Goal: Find specific page/section: Find specific page/section

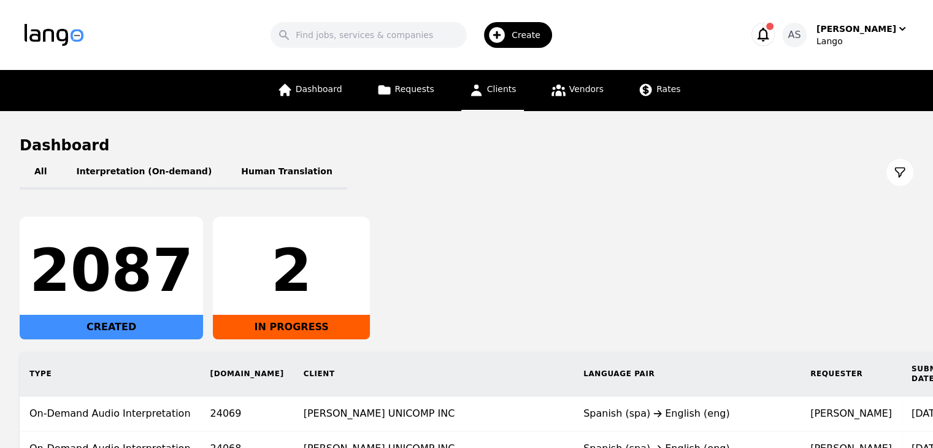
click at [501, 104] on link "Clients" at bounding box center [492, 90] width 63 height 41
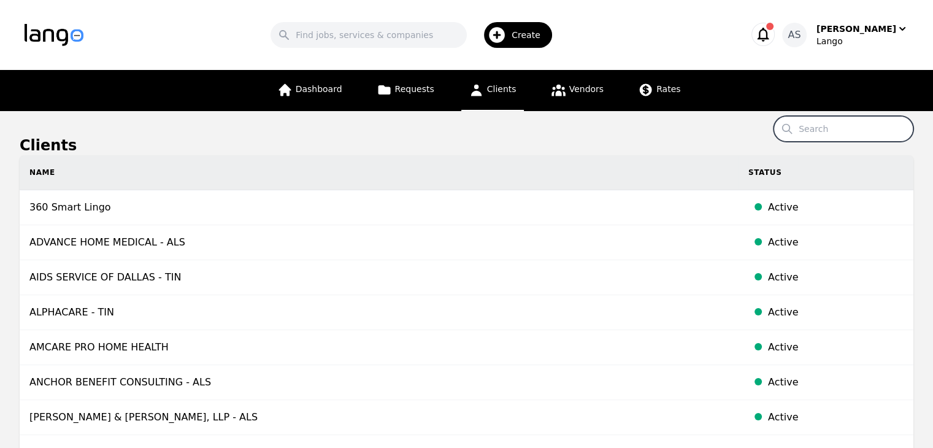
click at [846, 133] on input "Search" at bounding box center [844, 129] width 140 height 26
type input "connections"
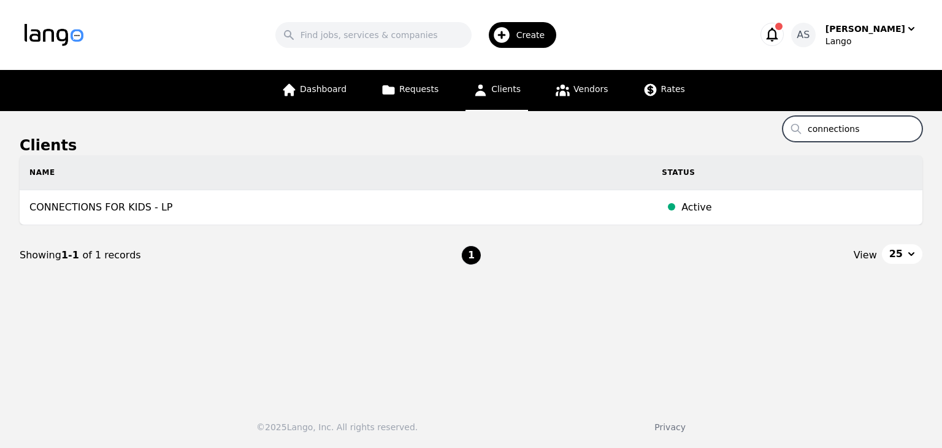
click at [911, 126] on input "connections" at bounding box center [853, 129] width 140 height 26
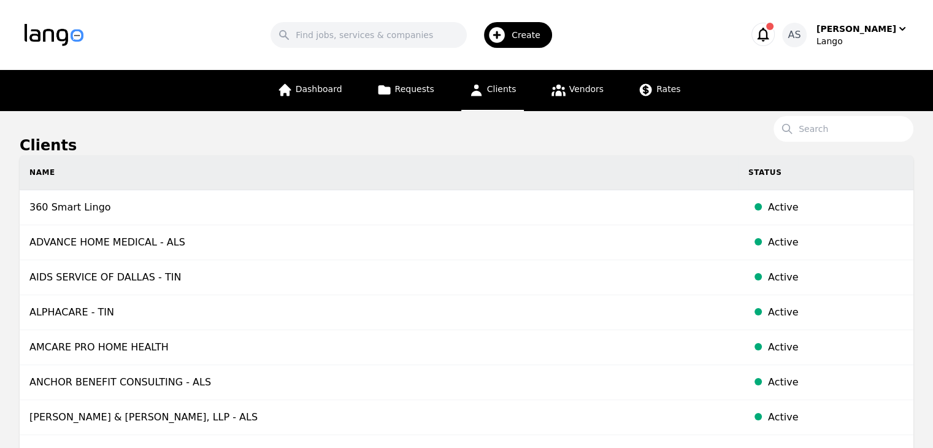
click at [595, 140] on h1 "Clients" at bounding box center [467, 146] width 894 height 20
click at [831, 133] on input "Search" at bounding box center [844, 129] width 140 height 26
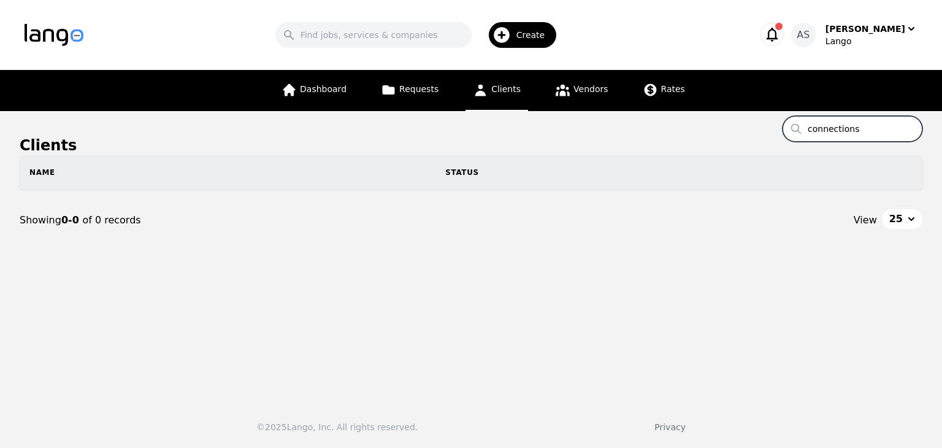
type input "connections"
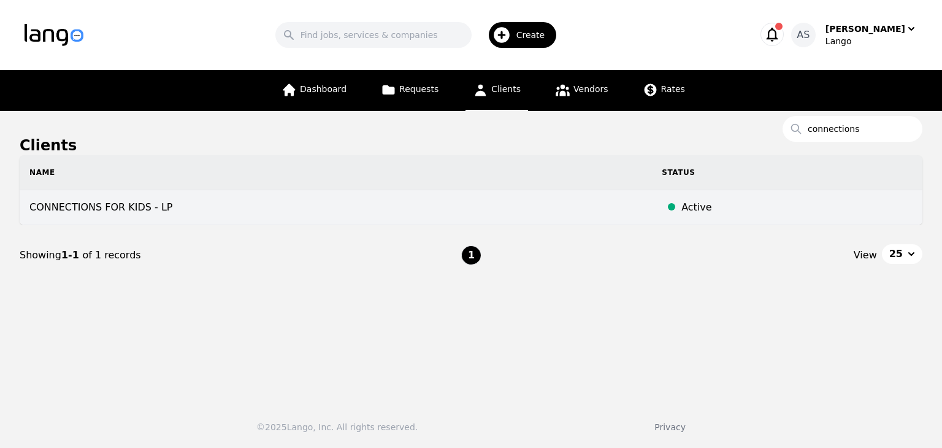
click at [145, 216] on td "CONNECTIONS FOR KIDS - LP" at bounding box center [336, 207] width 632 height 35
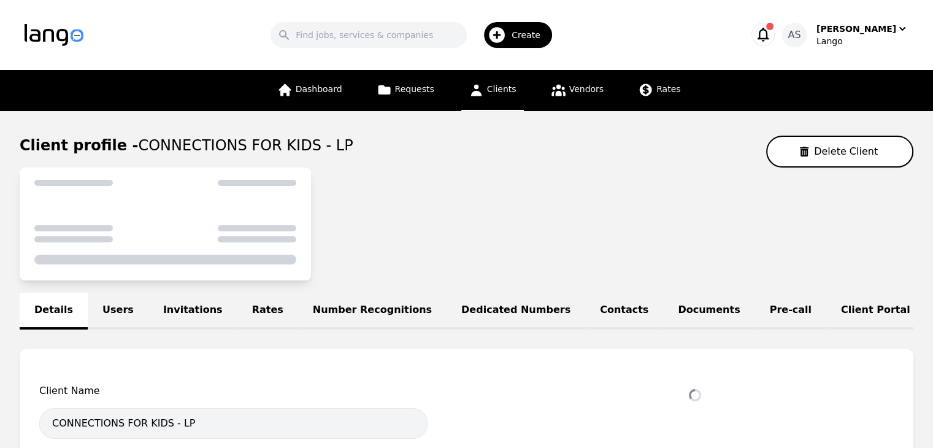
select select "active"
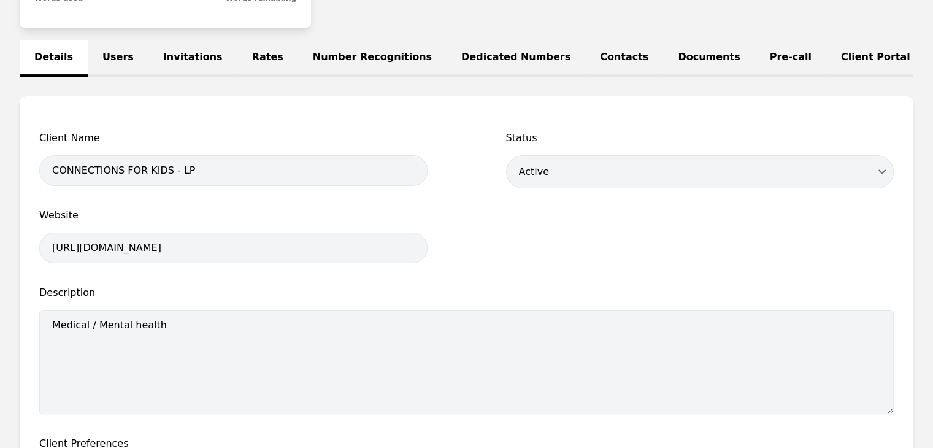
click at [106, 42] on link "Users" at bounding box center [118, 58] width 61 height 37
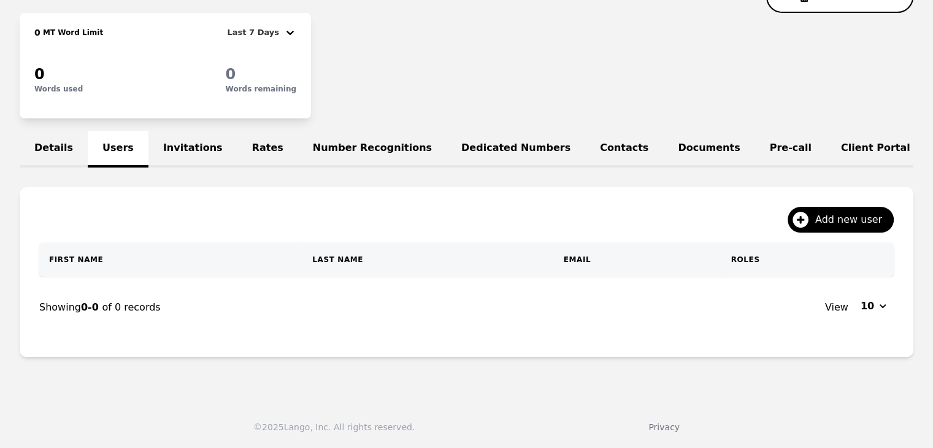
scroll to position [201, 0]
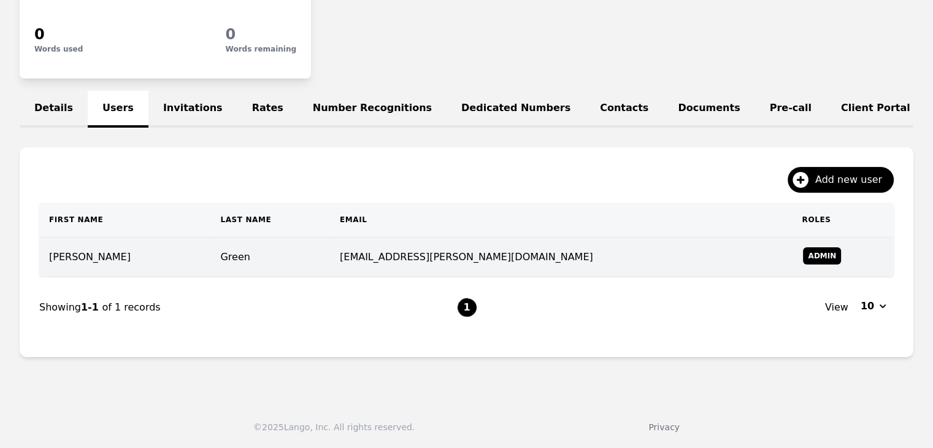
click at [258, 275] on td "Green" at bounding box center [270, 257] width 120 height 40
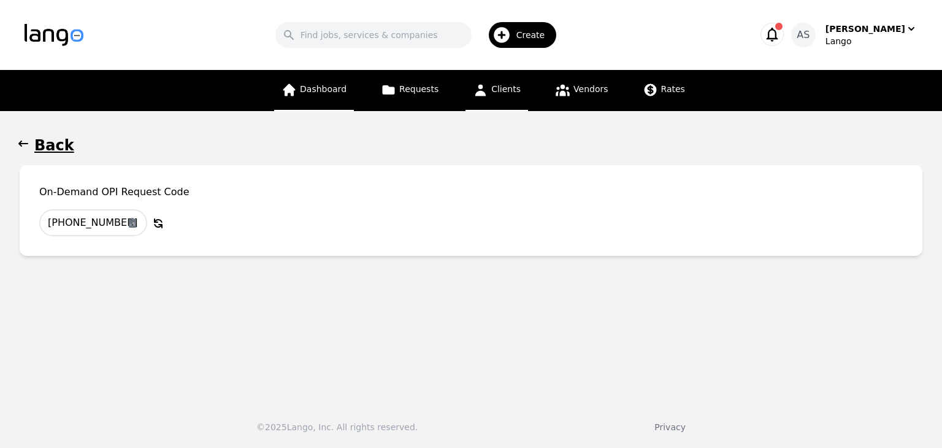
click at [332, 90] on span "Dashboard" at bounding box center [323, 89] width 47 height 10
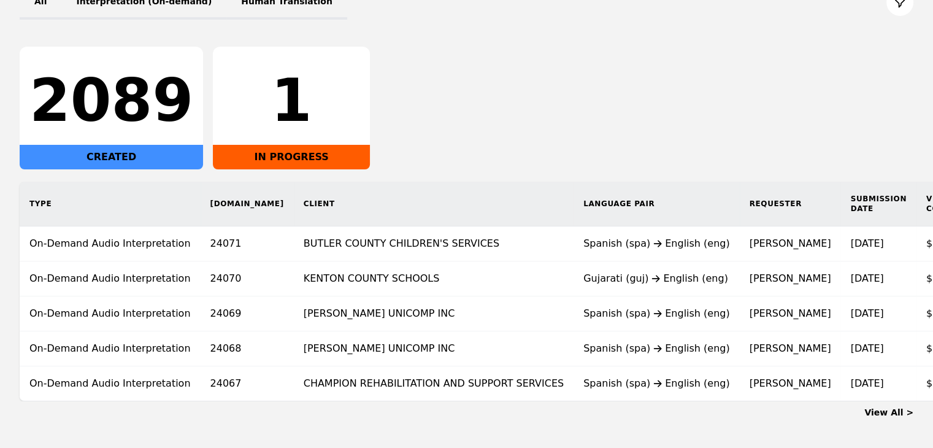
scroll to position [184, 0]
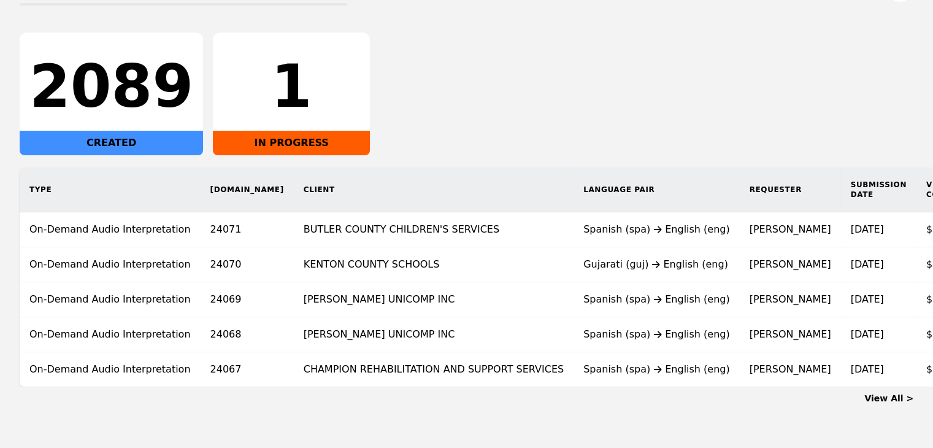
click at [901, 403] on link "View All >" at bounding box center [888, 398] width 49 height 10
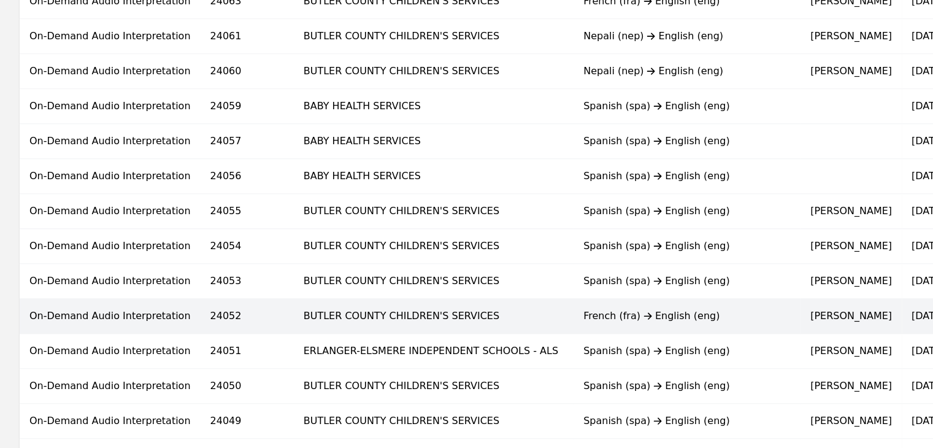
scroll to position [552, 0]
